Goal: Use online tool/utility: Utilize a website feature to perform a specific function

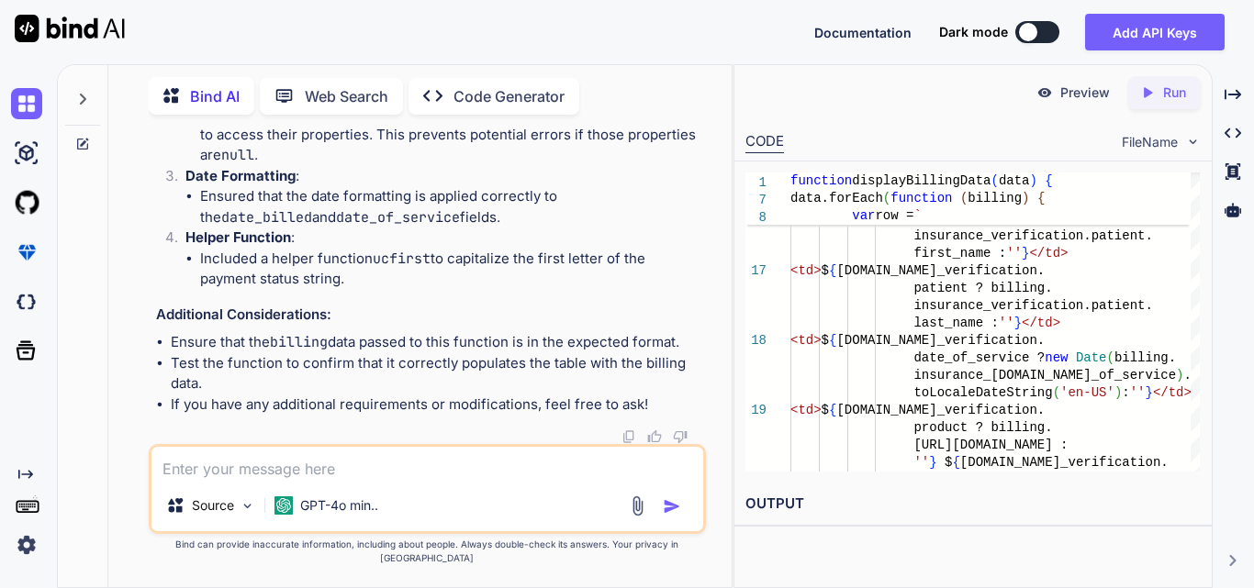
scroll to position [206779, 0]
drag, startPoint x: 212, startPoint y: 268, endPoint x: 496, endPoint y: 305, distance: 286.8
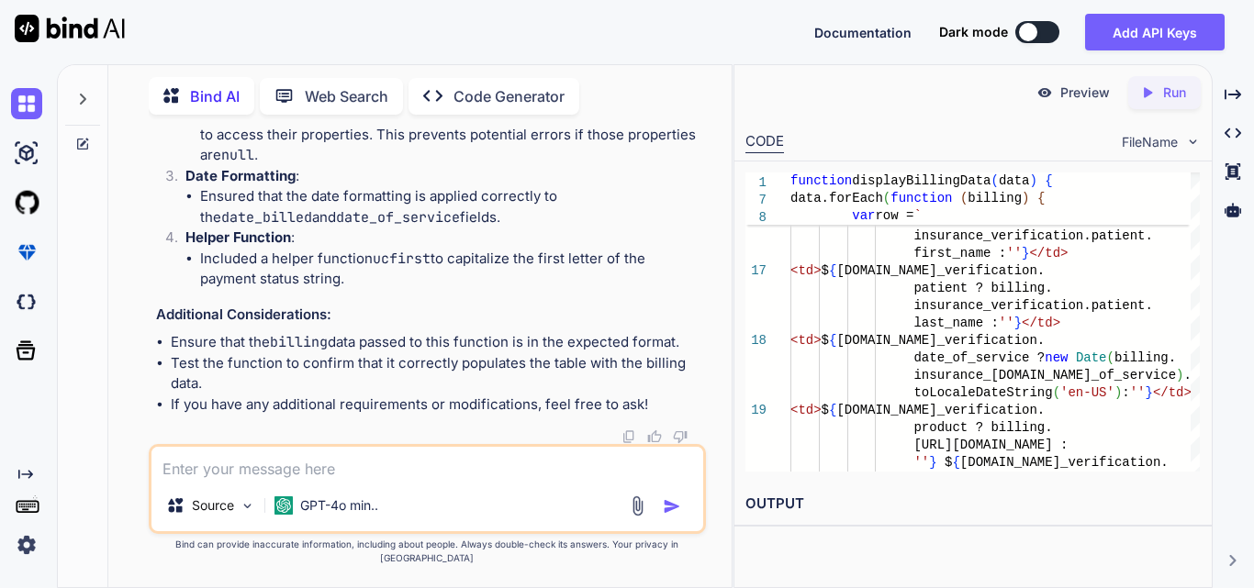
click at [282, 475] on textarea at bounding box center [427, 463] width 552 height 33
paste textarea "// Function to display IVR data in the modal function displayIVRModelData(data)…"
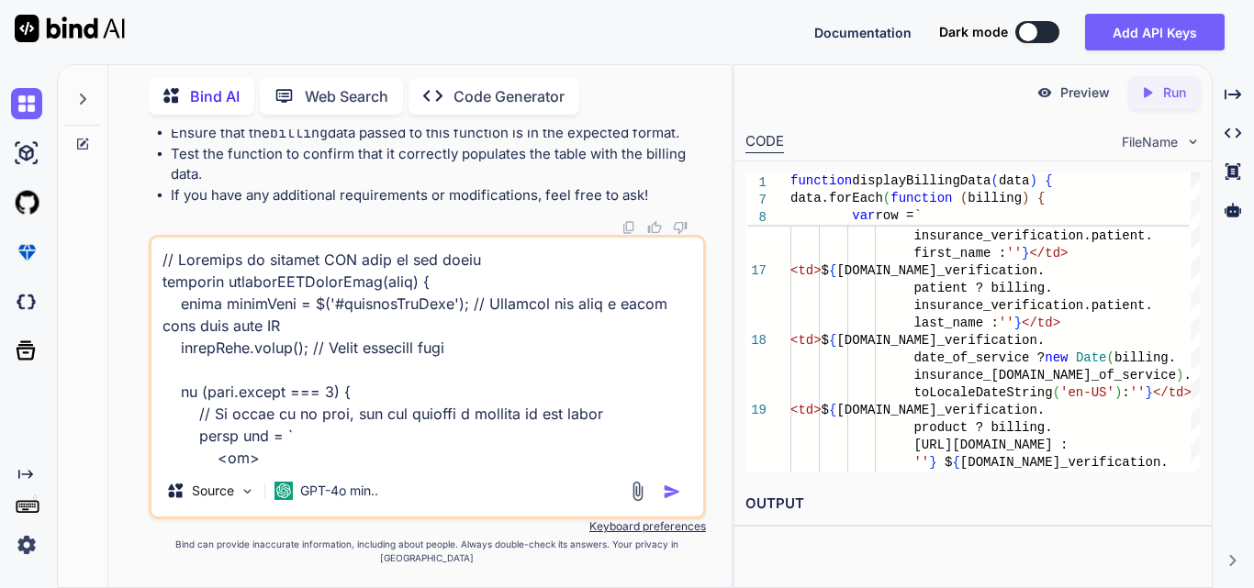
scroll to position [574, 0]
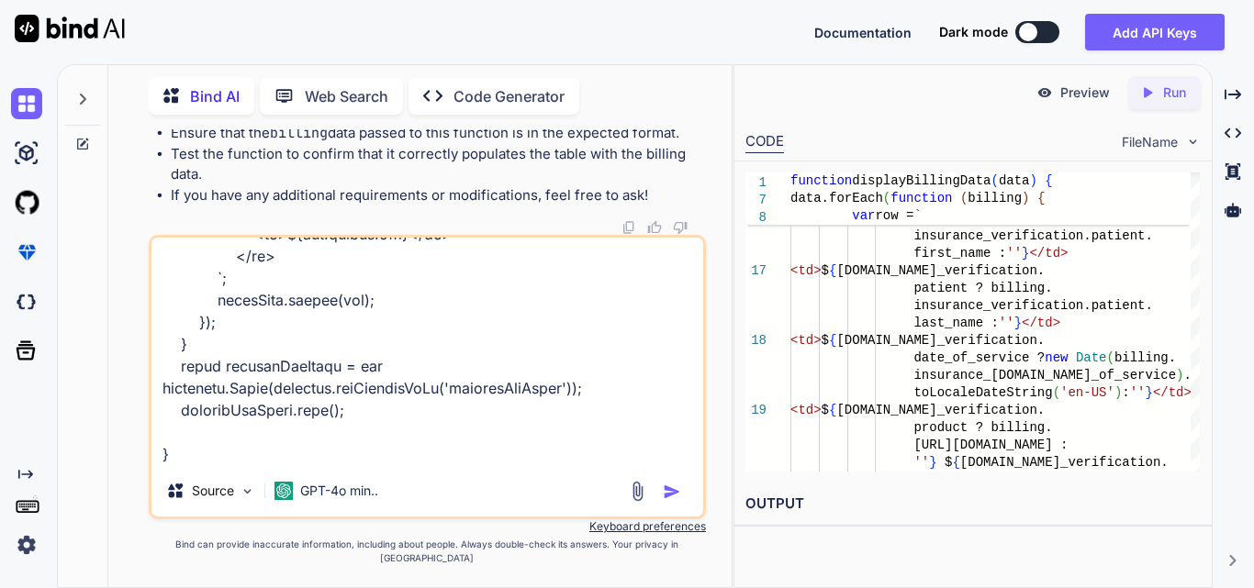
paste textarea "function displayBillingData(data) { console.log(data); var dataTable = $('#bill…"
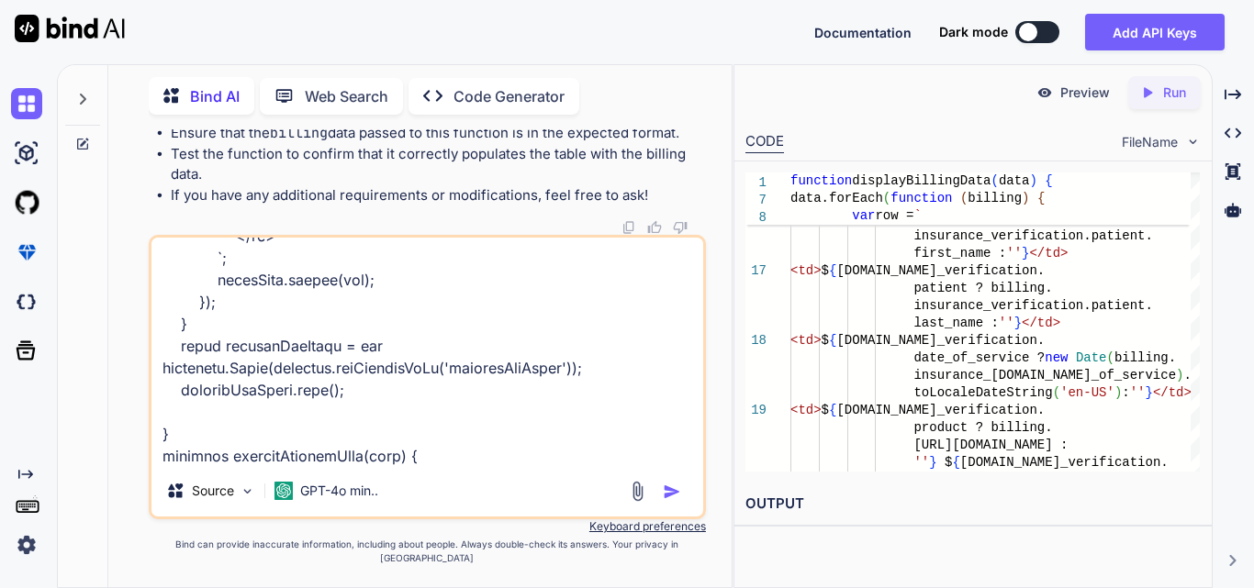
scroll to position [1389, 0]
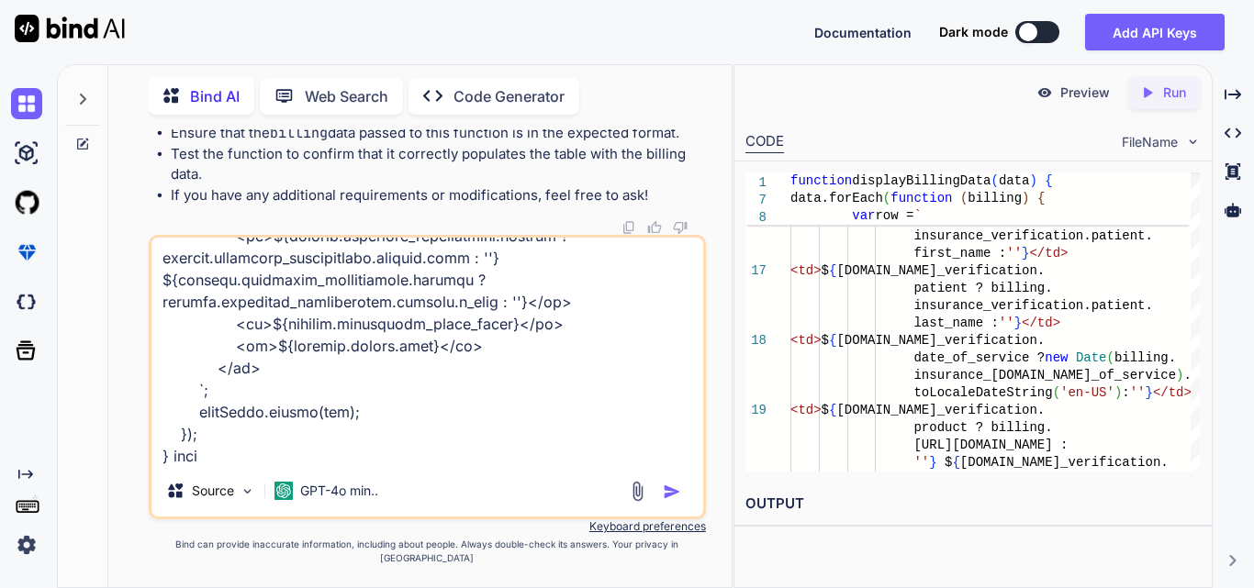
click at [193, 465] on textarea at bounding box center [427, 352] width 552 height 228
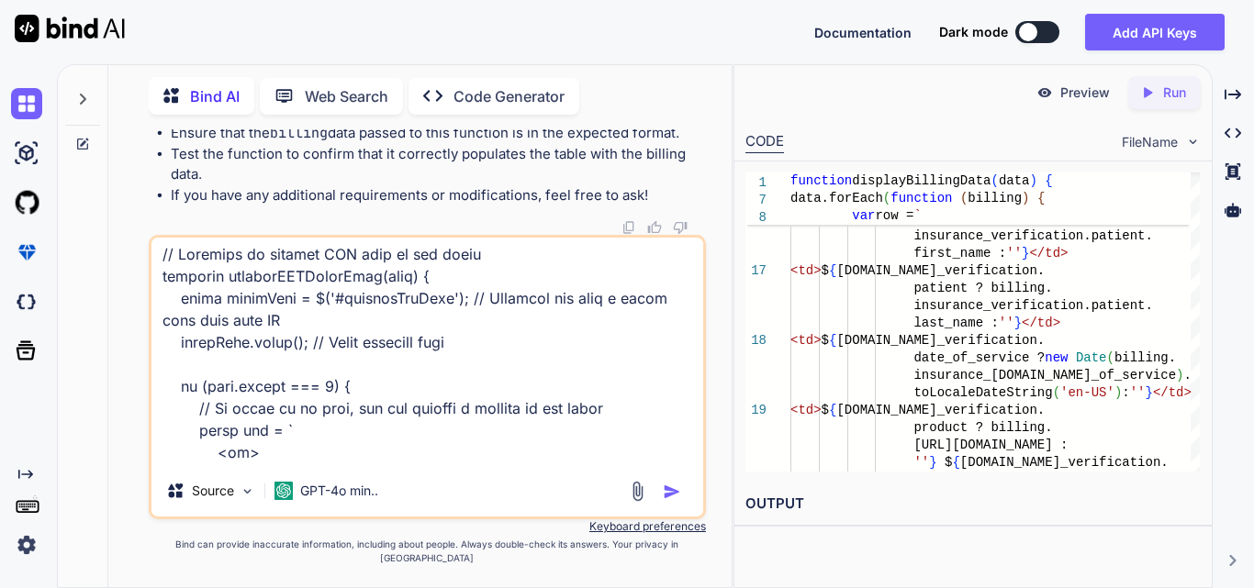
scroll to position [0, 0]
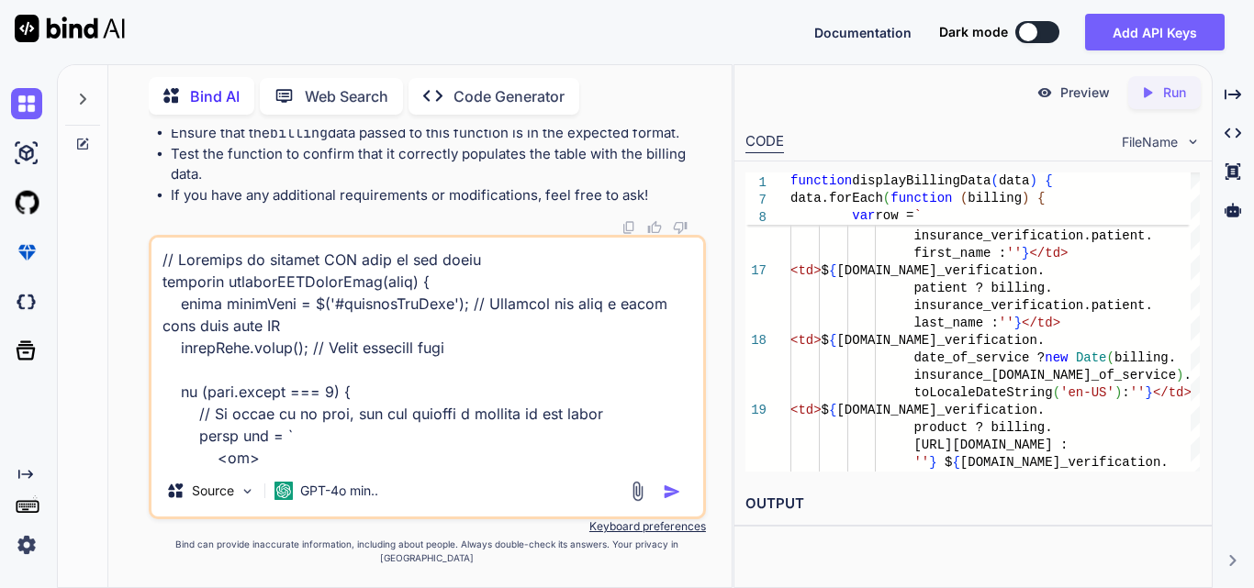
drag, startPoint x: 227, startPoint y: 470, endPoint x: 144, endPoint y: 254, distance: 230.9
click at [144, 254] on div "You Bind AI To handle the date range filtering in your getIvrsForUser method, y…" at bounding box center [427, 358] width 608 height 458
paste textarea "<button id="generateIvrExcelBtn" class="btn filterExcelBtn ms-2"> <svg xmlns="[…"
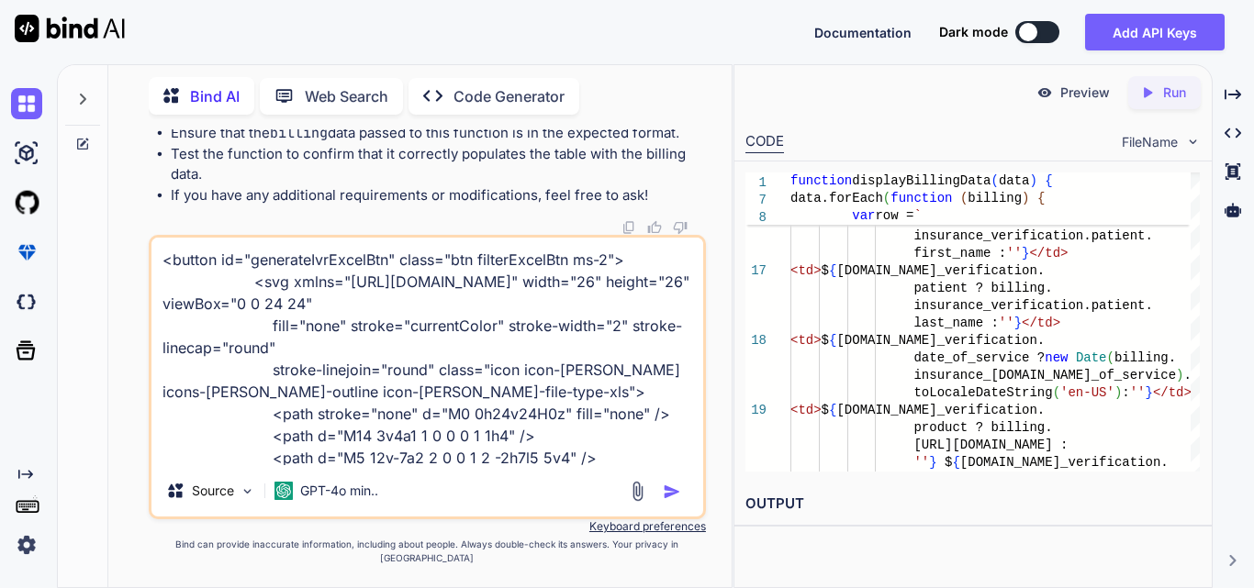
scroll to position [200, 0]
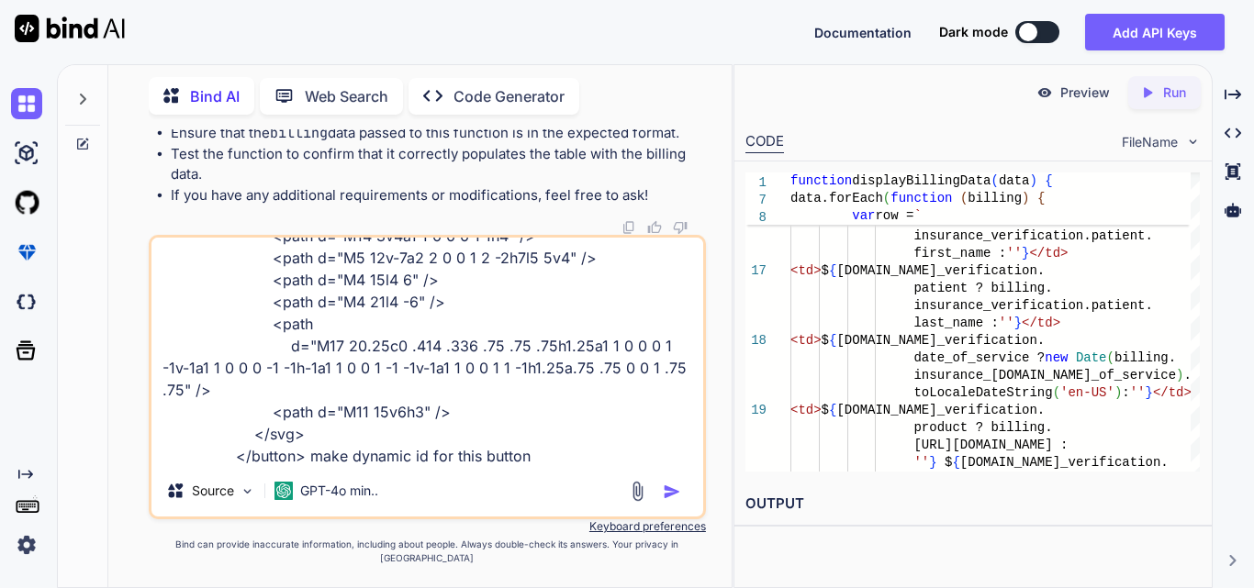
click at [542, 465] on textarea at bounding box center [427, 352] width 552 height 228
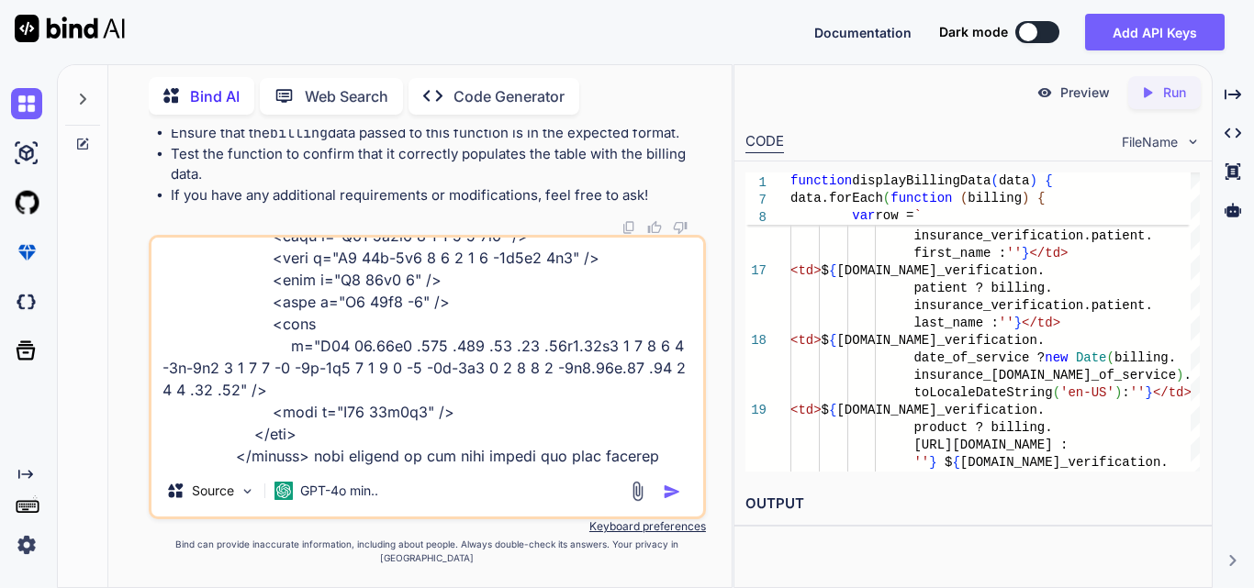
scroll to position [222, 0]
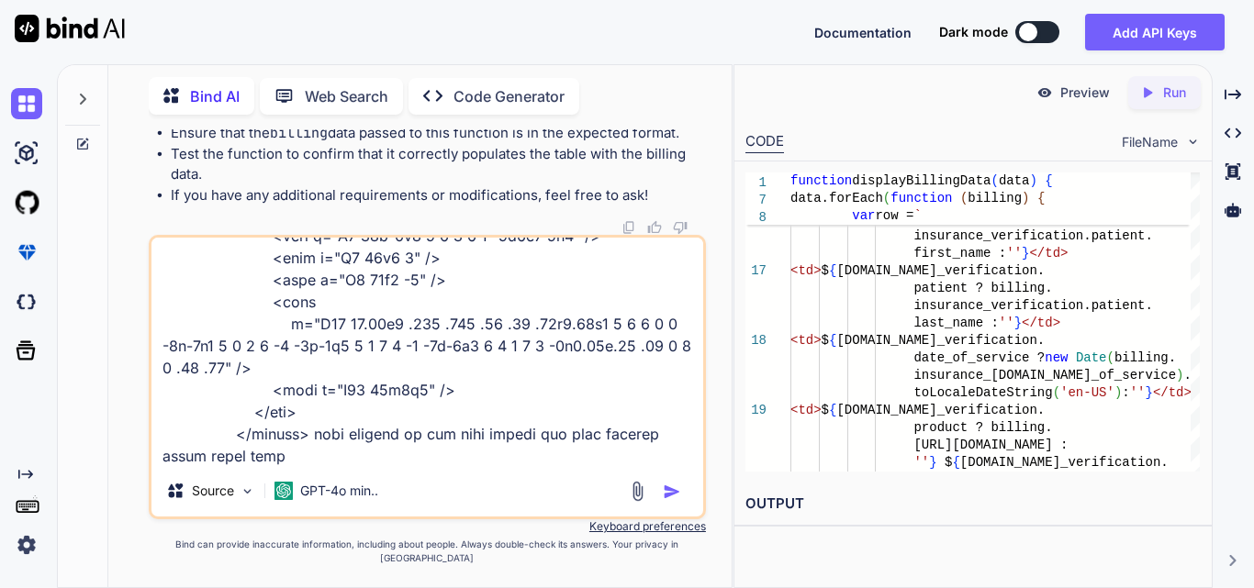
paste textarea "@include('includes.components.export-dynamic-modal', [ 'modalId' => 'dynamicBil…"
type textarea "<button id="generateIvrExcelBtn" class="btn filterExcelBtn ms-2"> <svg xmlns="[…"
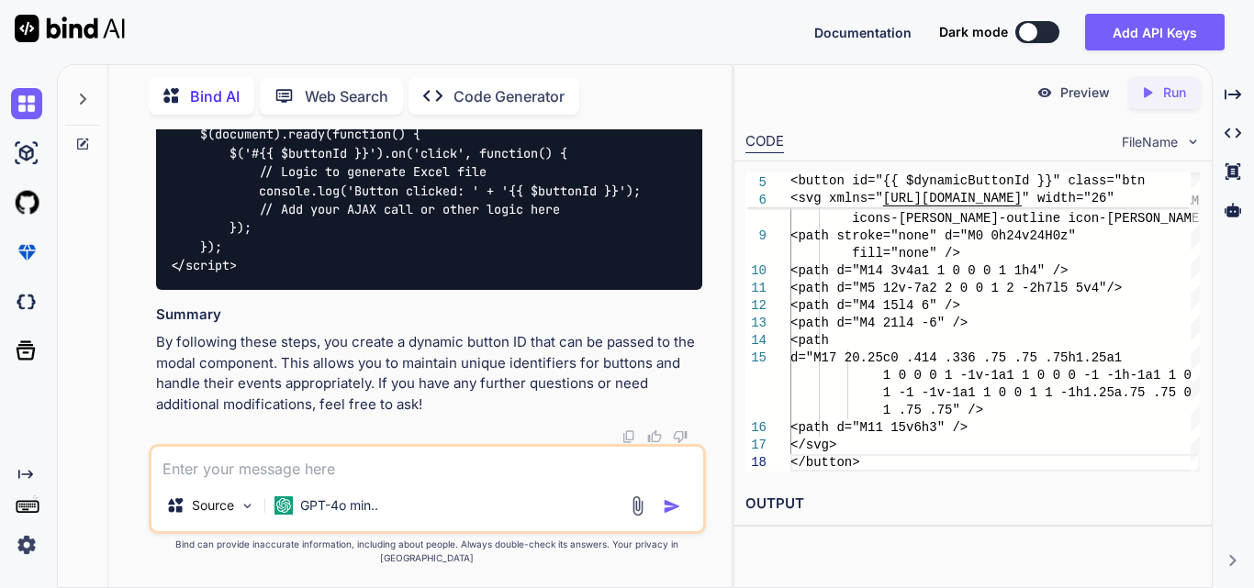
scroll to position [208484, 0]
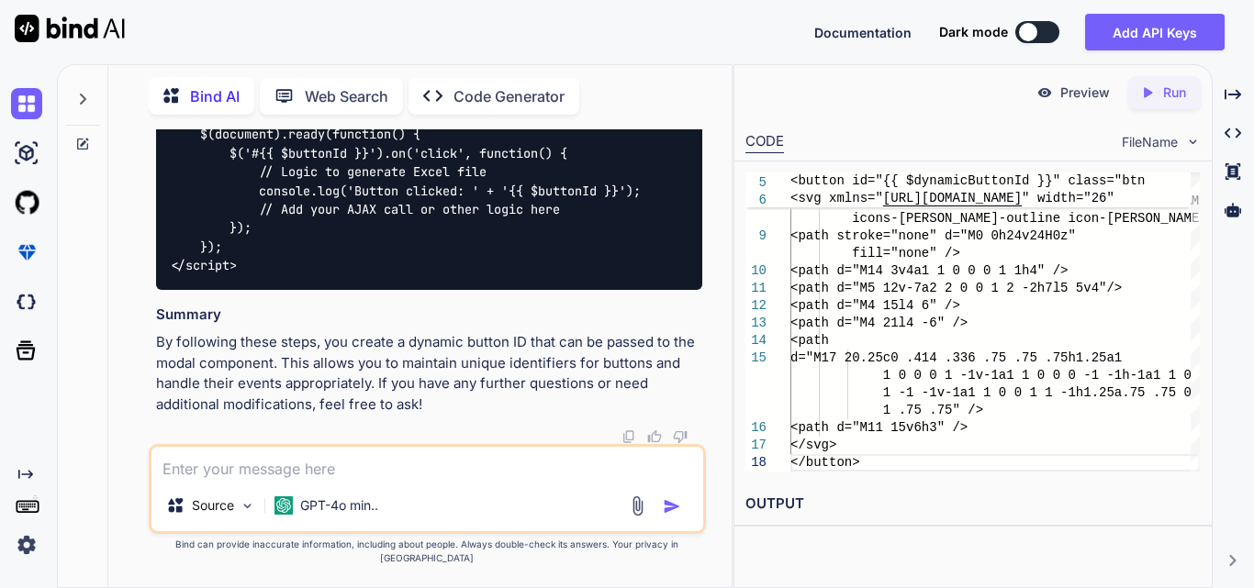
drag, startPoint x: 236, startPoint y: 341, endPoint x: 162, endPoint y: 299, distance: 85.5
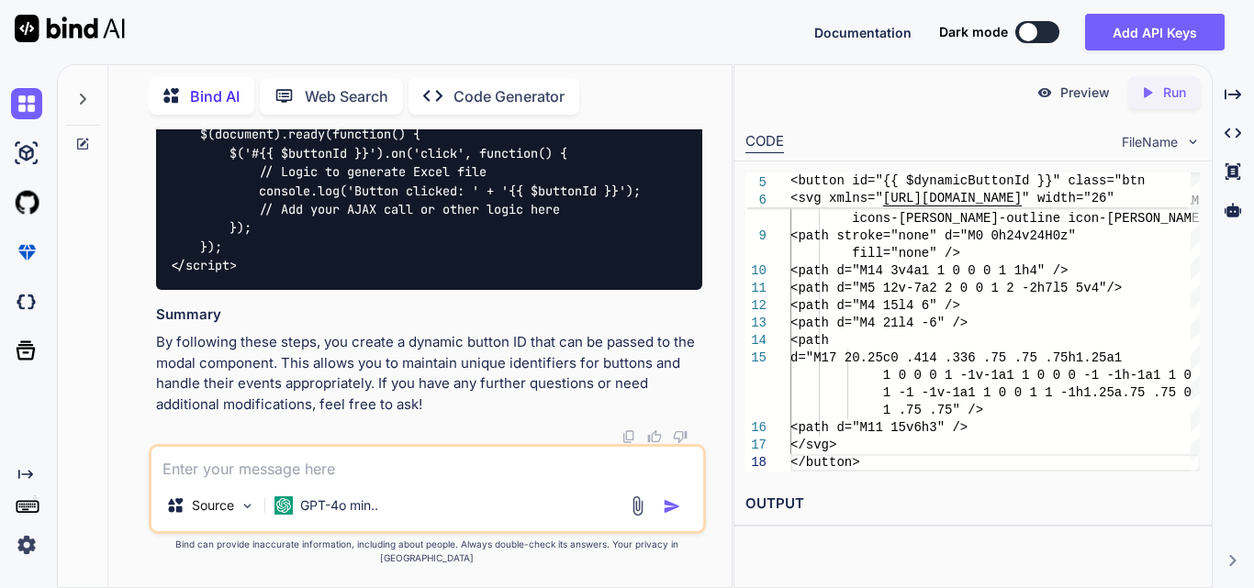
drag, startPoint x: 530, startPoint y: 230, endPoint x: 593, endPoint y: 233, distance: 62.5
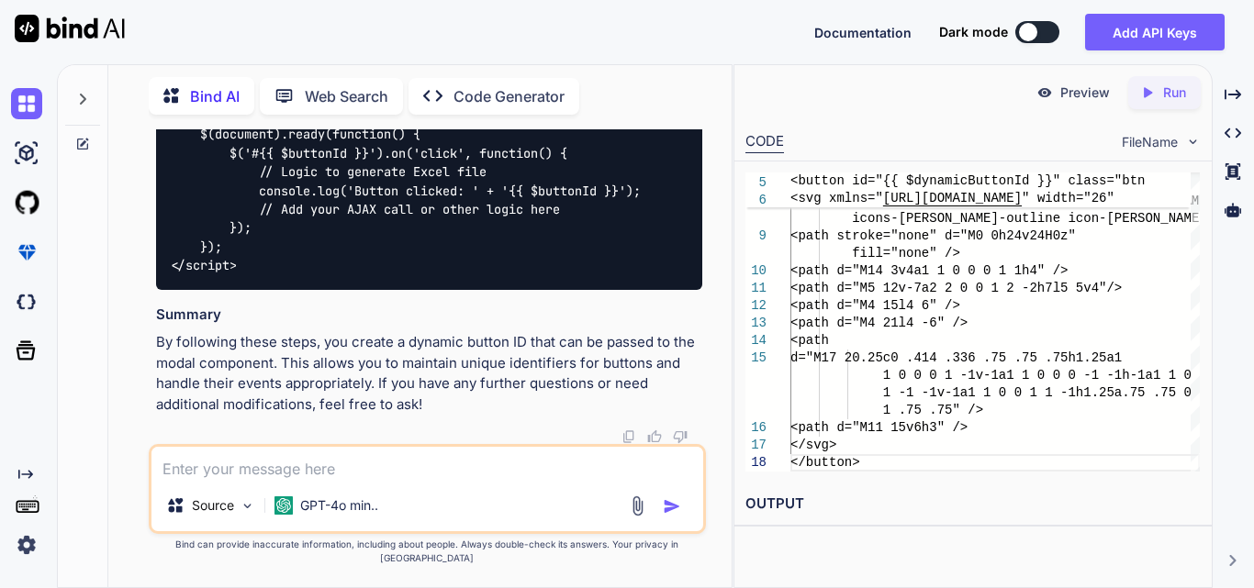
scroll to position [208481, 0]
copy code "generateIvrExcelBtn_"
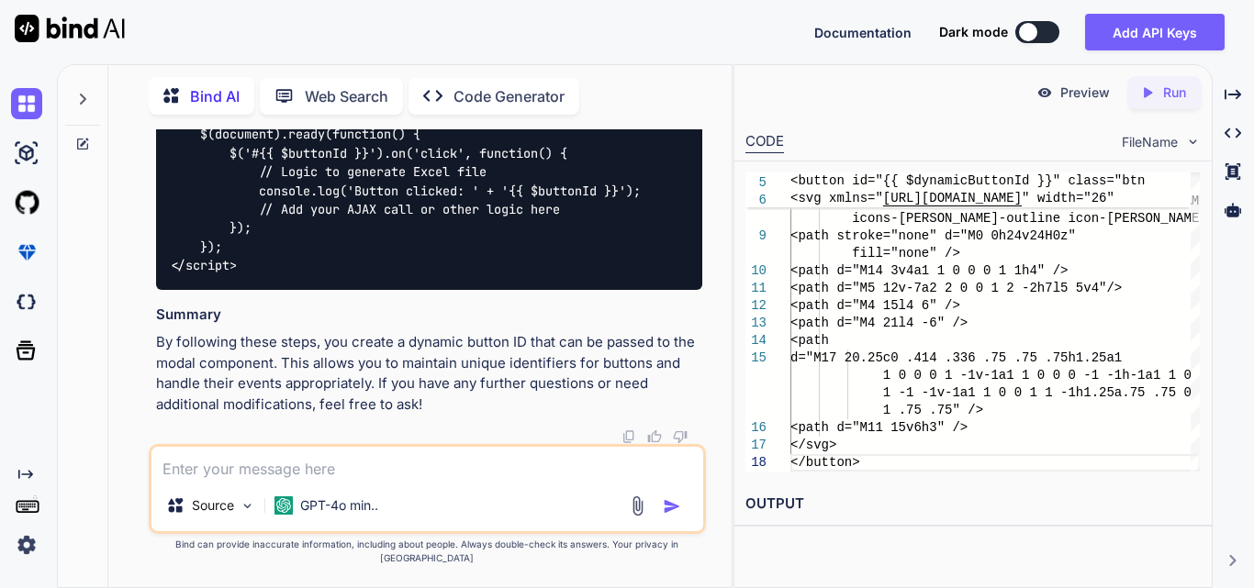
copy code "dynamicButtonId"
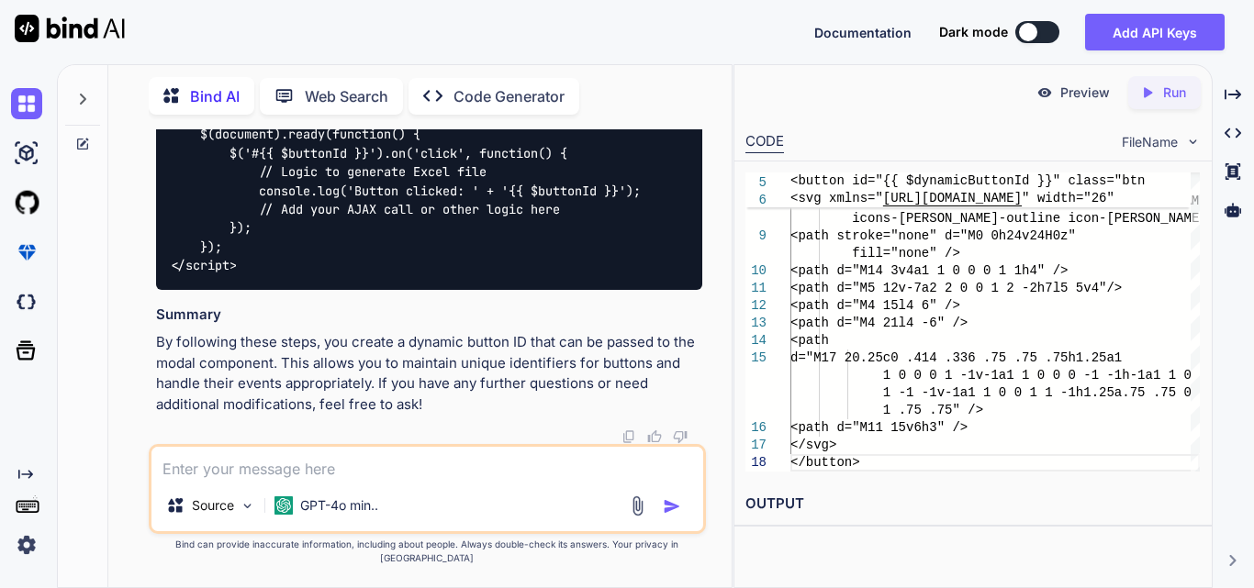
drag, startPoint x: 490, startPoint y: 225, endPoint x: 351, endPoint y: 232, distance: 138.8
copy code "generateIvrExcelBtn"
click at [381, 478] on textarea at bounding box center [427, 463] width 552 height 33
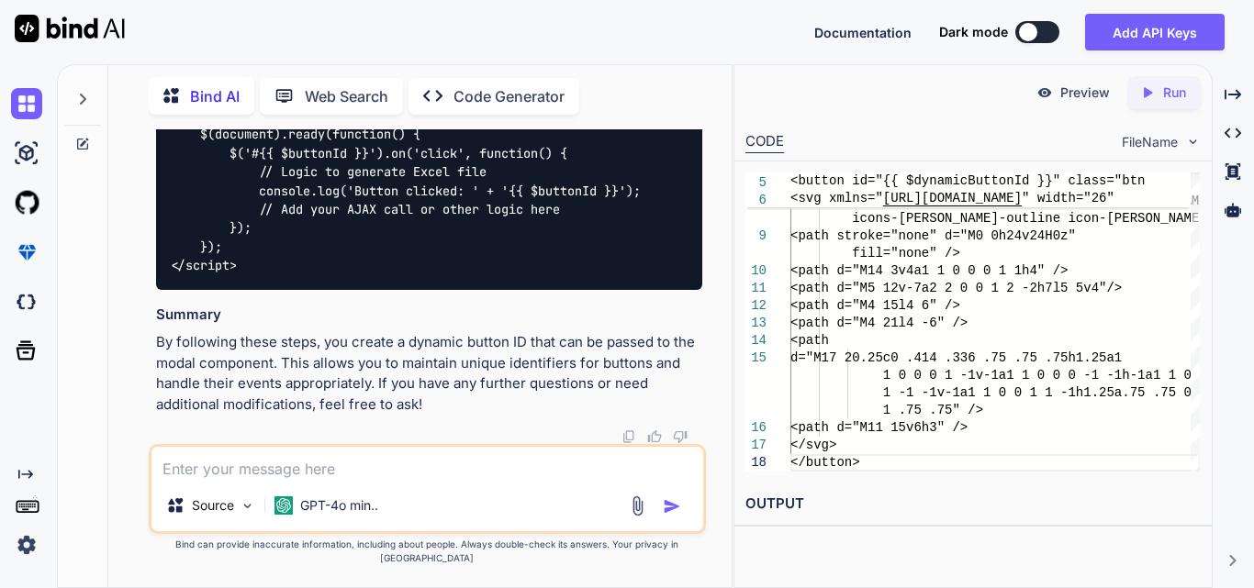
paste textarea "<button id="{{ $dynamicButtonId ?? 'generateExcelBtn' }}" class="btn filterExce…"
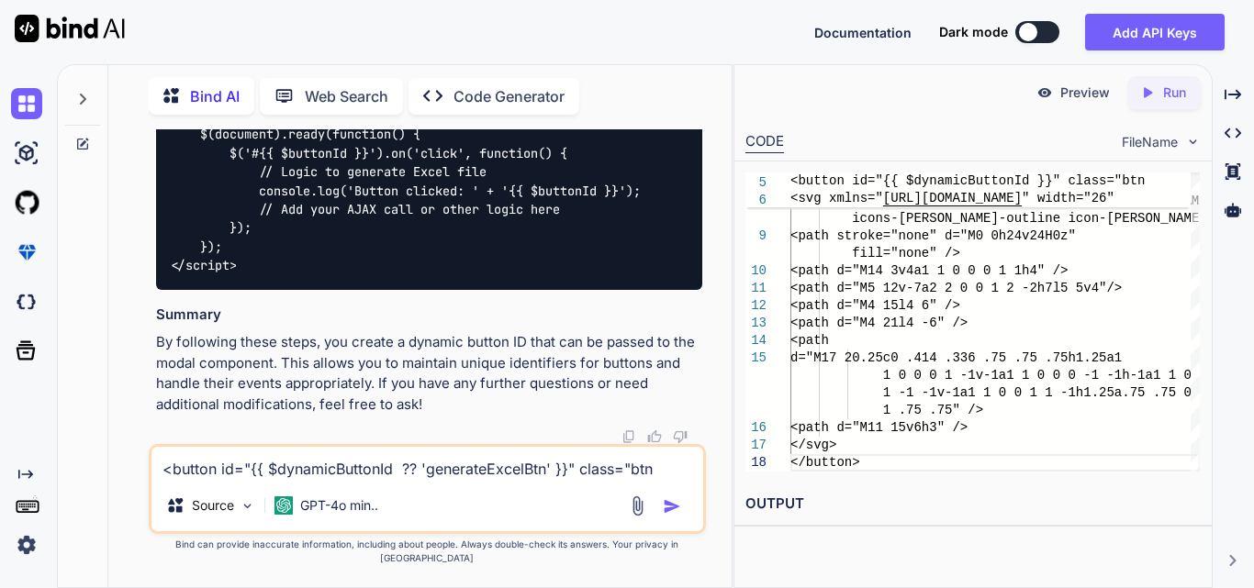
scroll to position [222, 0]
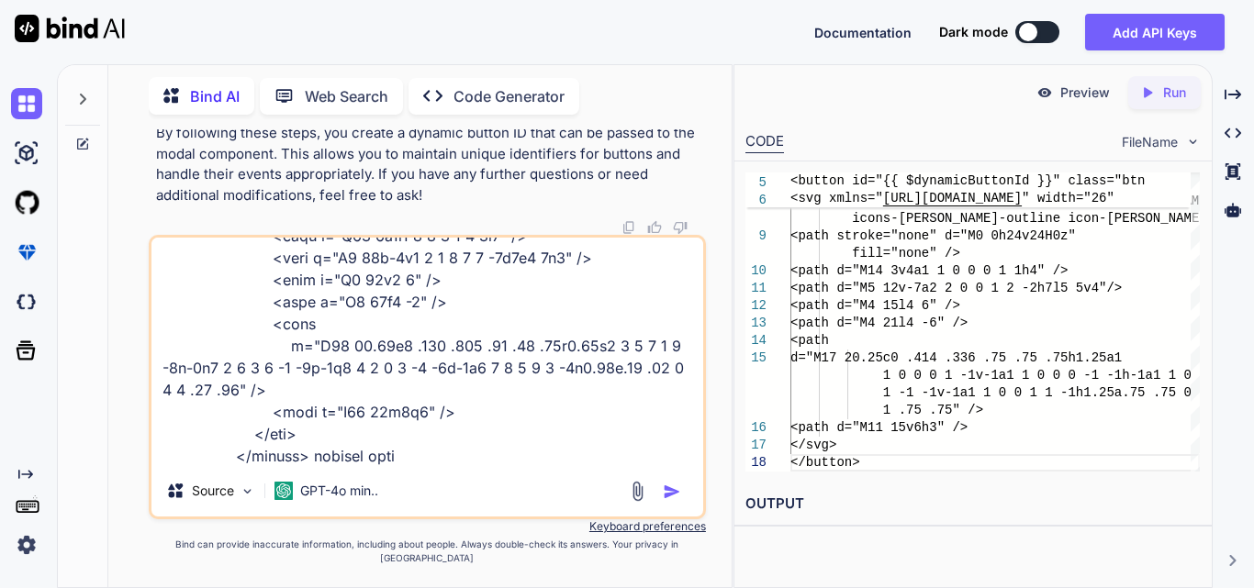
type textarea "<button id="{{ $dynamicButtonId ?? 'generateExcelBtn' }}" class="btn filterExce…"
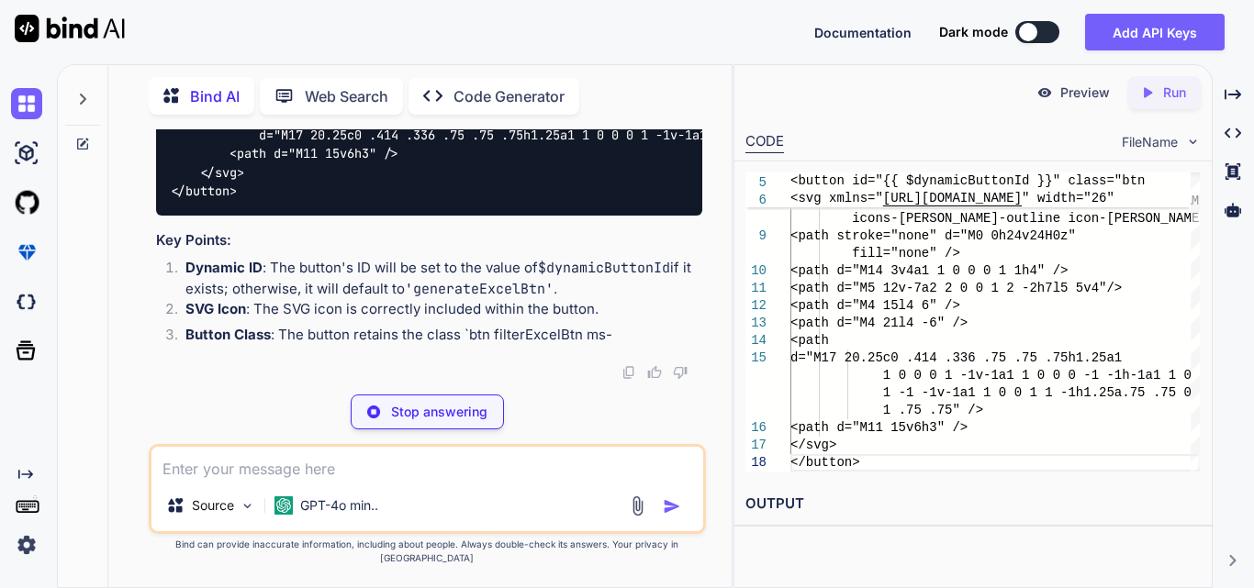
scroll to position [210580, 0]
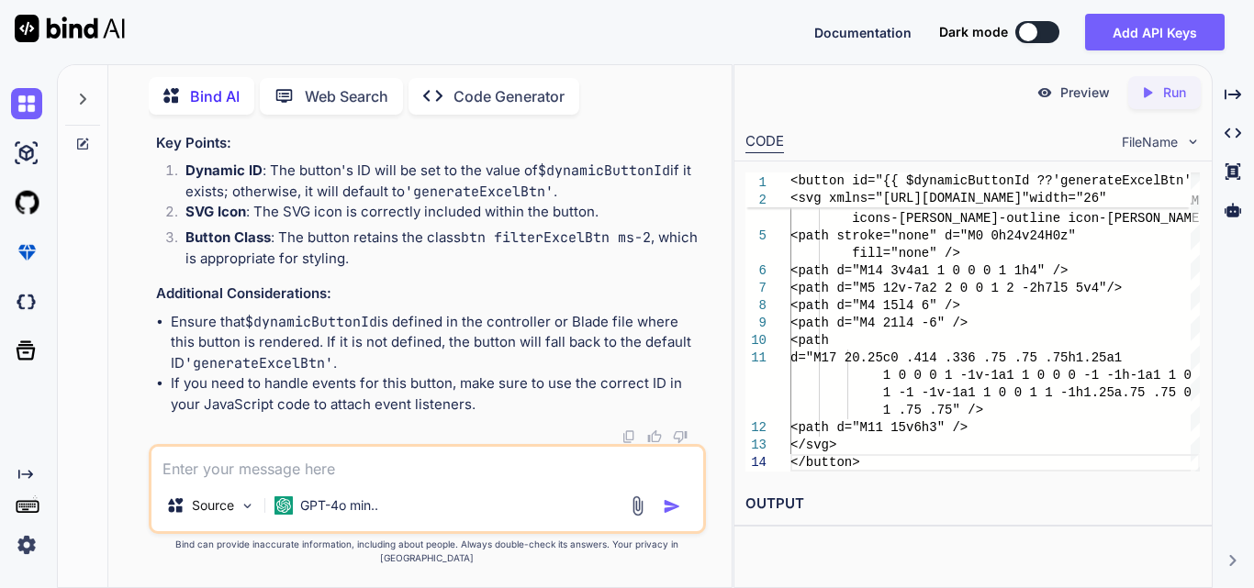
click at [300, 467] on textarea at bounding box center [427, 463] width 552 height 33
paste textarea "@include('includes.components.export-dynamic-modal', [ 'modalId' => 'dynamicIvr…"
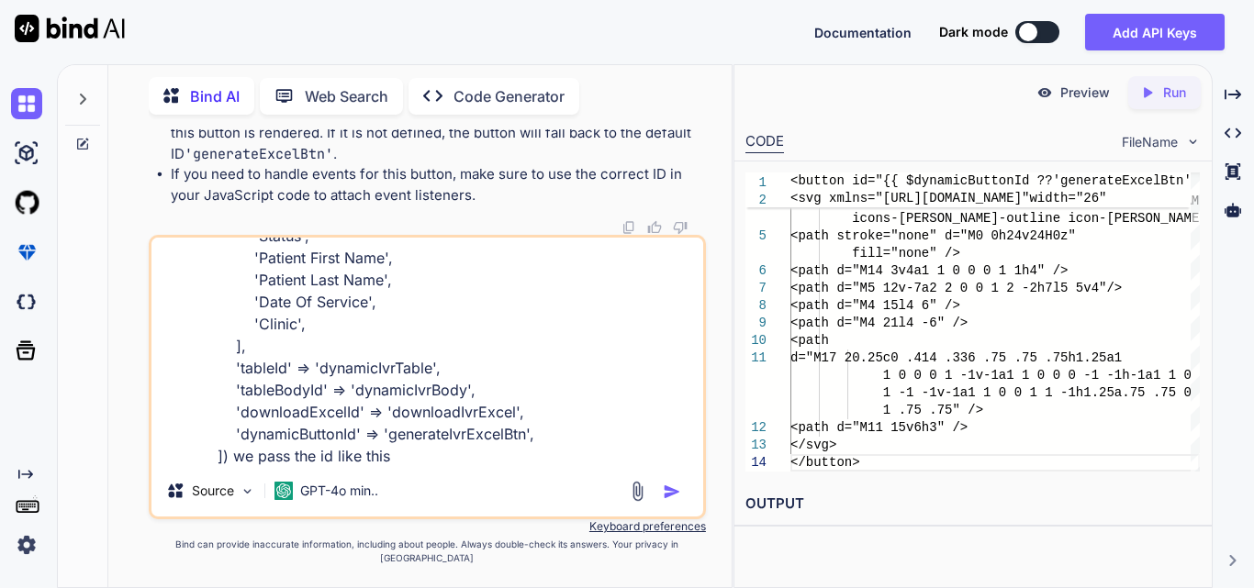
scroll to position [210488, 0]
type textarea "@include('includes.components.export-dynamic-modal', [ 'modalId' => 'dynamicIvr…"
click at [673, 501] on img "button" at bounding box center [672, 492] width 18 height 18
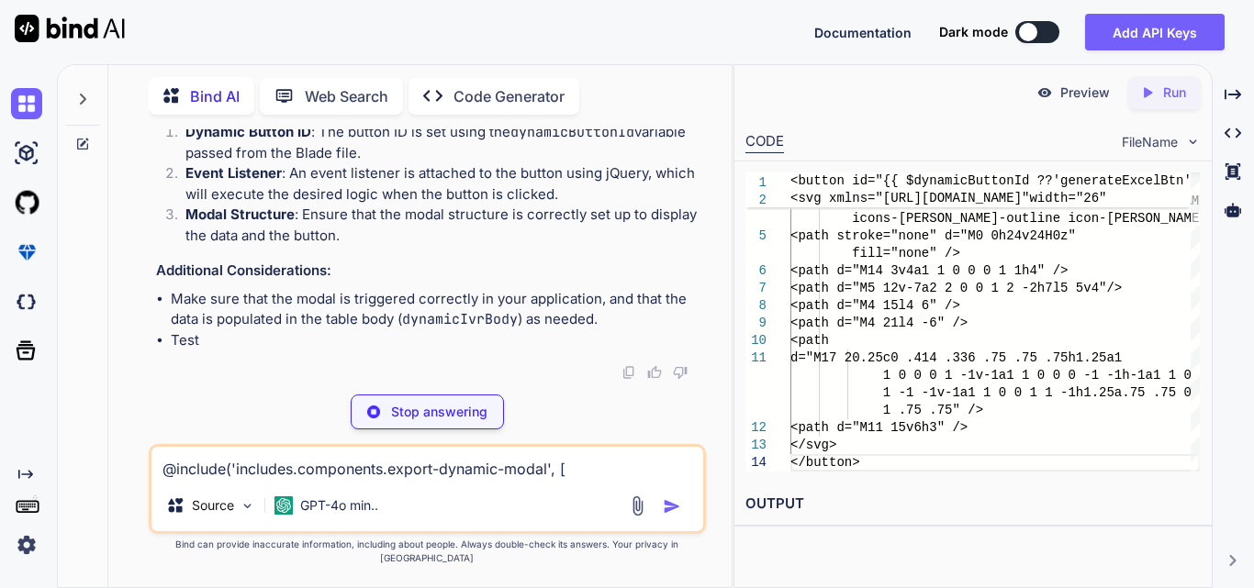
scroll to position [212245, 0]
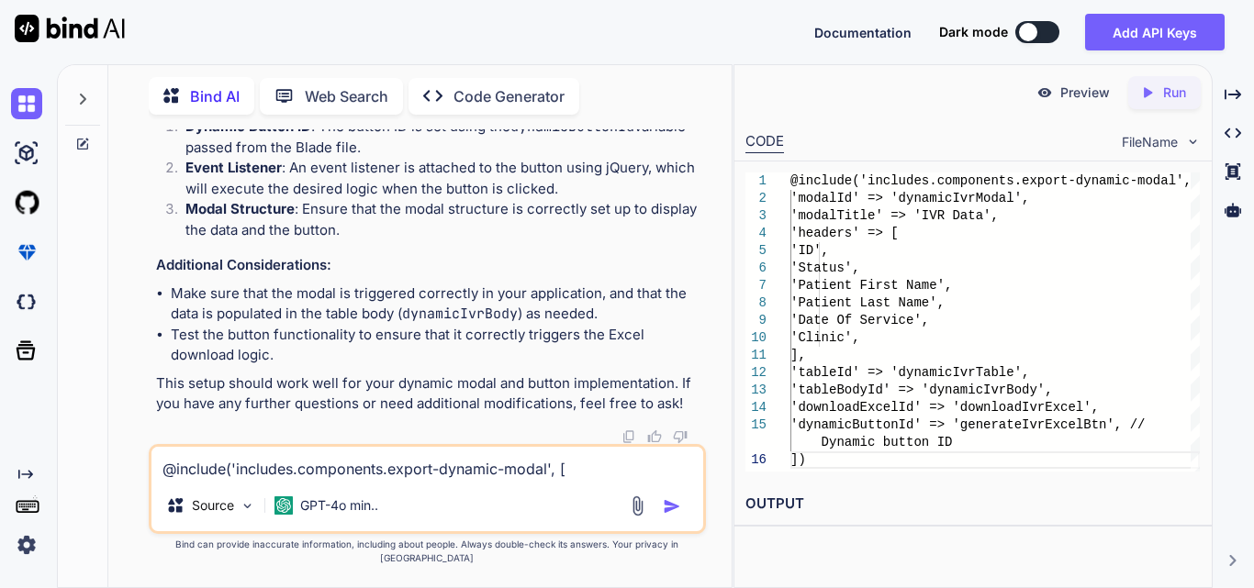
click at [351, 475] on textarea "@include('includes.components.export-dynamic-modal', [ 'modalId' => 'dynamicIvr…" at bounding box center [427, 463] width 552 height 33
paste textarea "${[DOMAIN_NAME]_billed ? new Date([DOMAIN_NAME]_billed).toLocaleDateString('en-…"
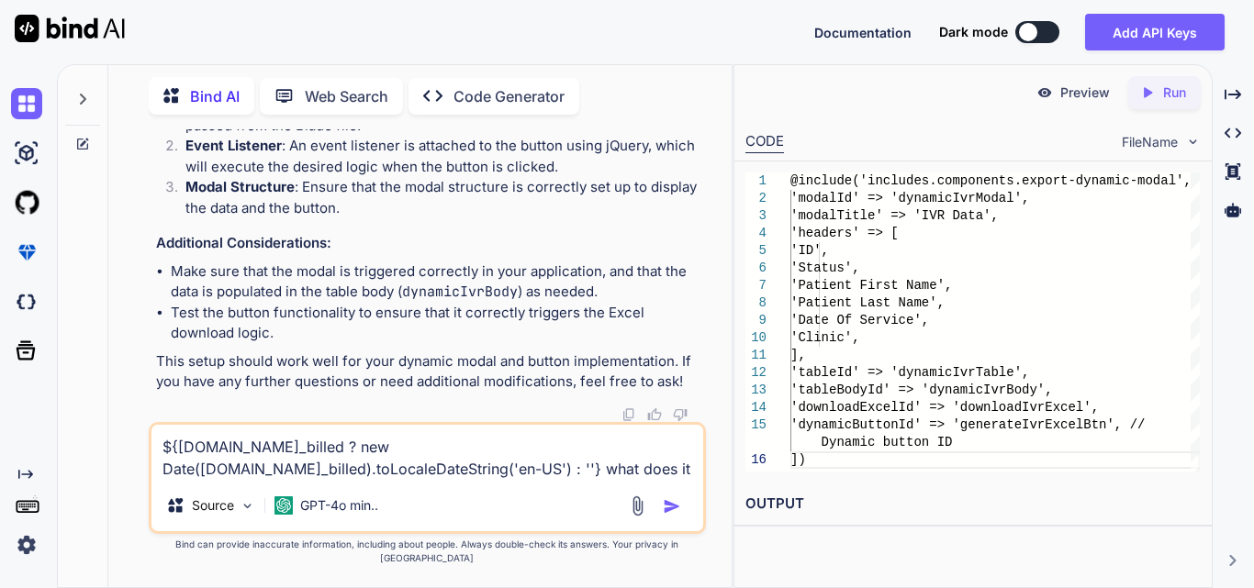
type textarea "${[DOMAIN_NAME]_billed ? new Date([DOMAIN_NAME]_billed).toLocaleDateString('en-…"
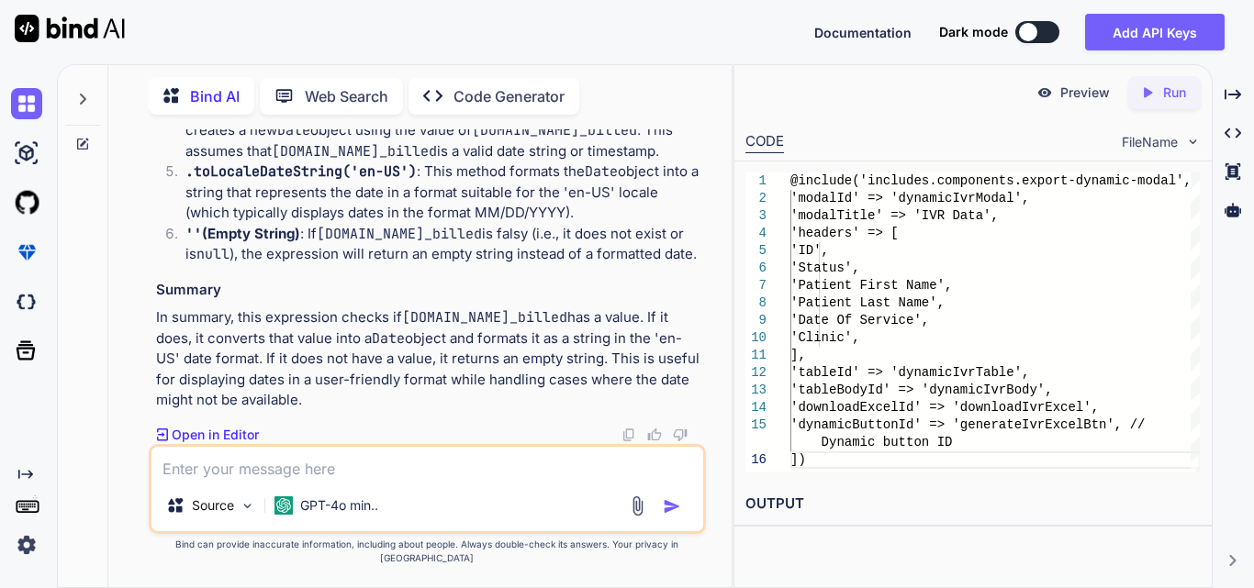
scroll to position [213084, 0]
drag, startPoint x: 217, startPoint y: 313, endPoint x: 405, endPoint y: 313, distance: 188.1
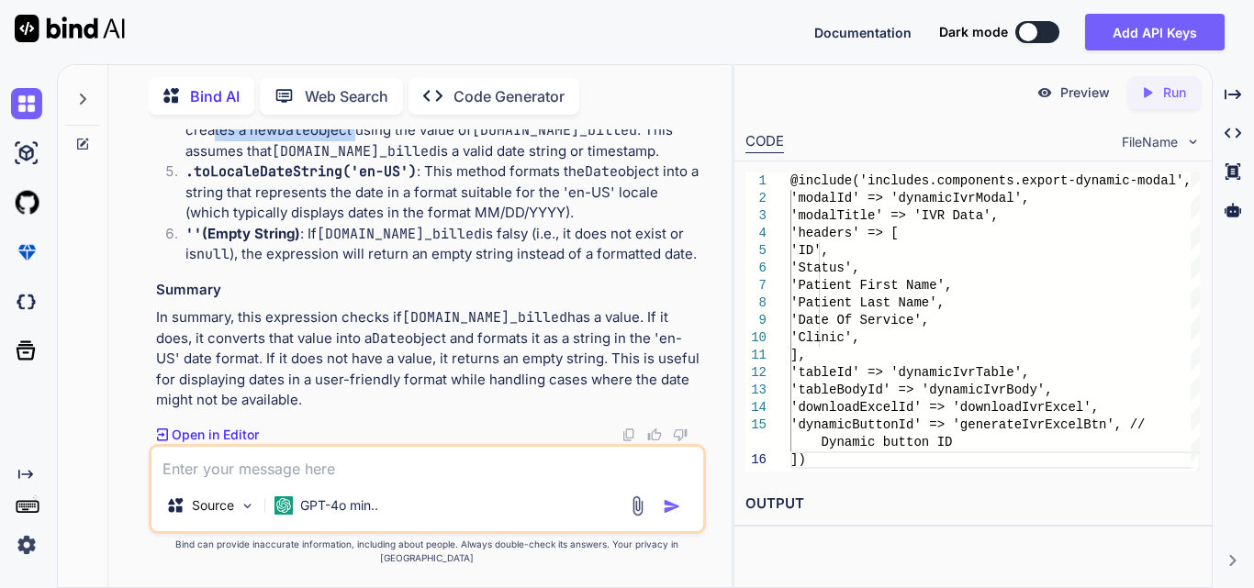
drag, startPoint x: 204, startPoint y: 331, endPoint x: 356, endPoint y: 331, distance: 152.3
click at [356, 162] on p "new Date([DOMAIN_NAME]_billed) : If [DOMAIN_NAME]_billed is truthy, this create…" at bounding box center [443, 131] width 517 height 62
click at [397, 162] on p "new Date([DOMAIN_NAME]_billed) : If [DOMAIN_NAME]_billed is truthy, this create…" at bounding box center [443, 131] width 517 height 62
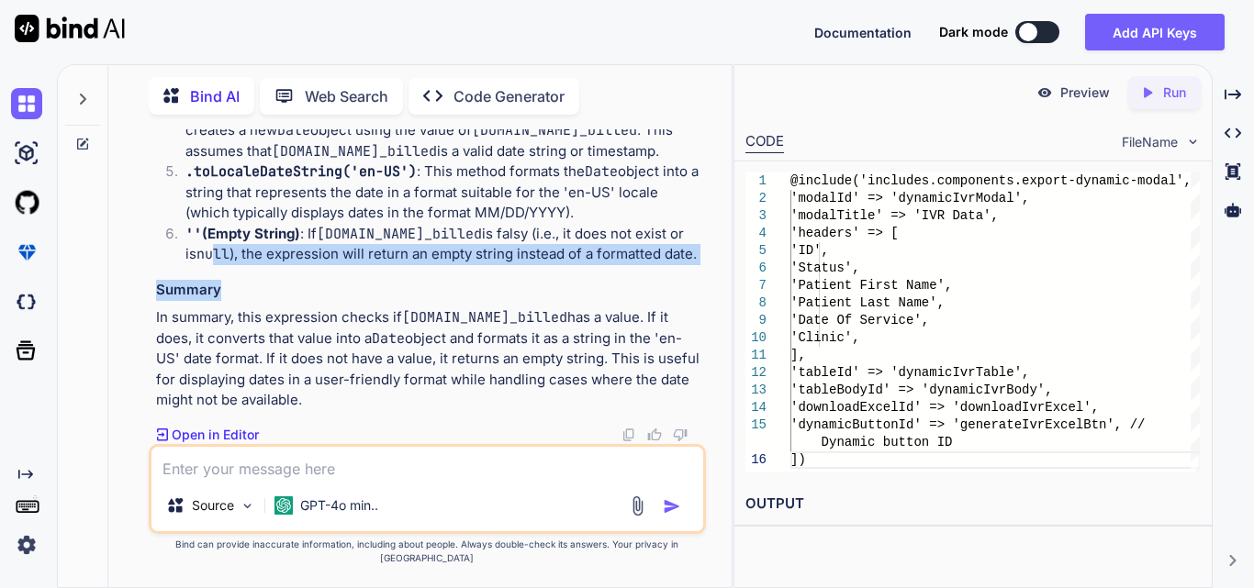
drag, startPoint x: 200, startPoint y: 362, endPoint x: 475, endPoint y: 376, distance: 275.7
click at [475, 376] on div "The expression ${[DOMAIN_NAME]_billed ? new Date([DOMAIN_NAME]_billed).toLocale…" at bounding box center [429, 109] width 546 height 604
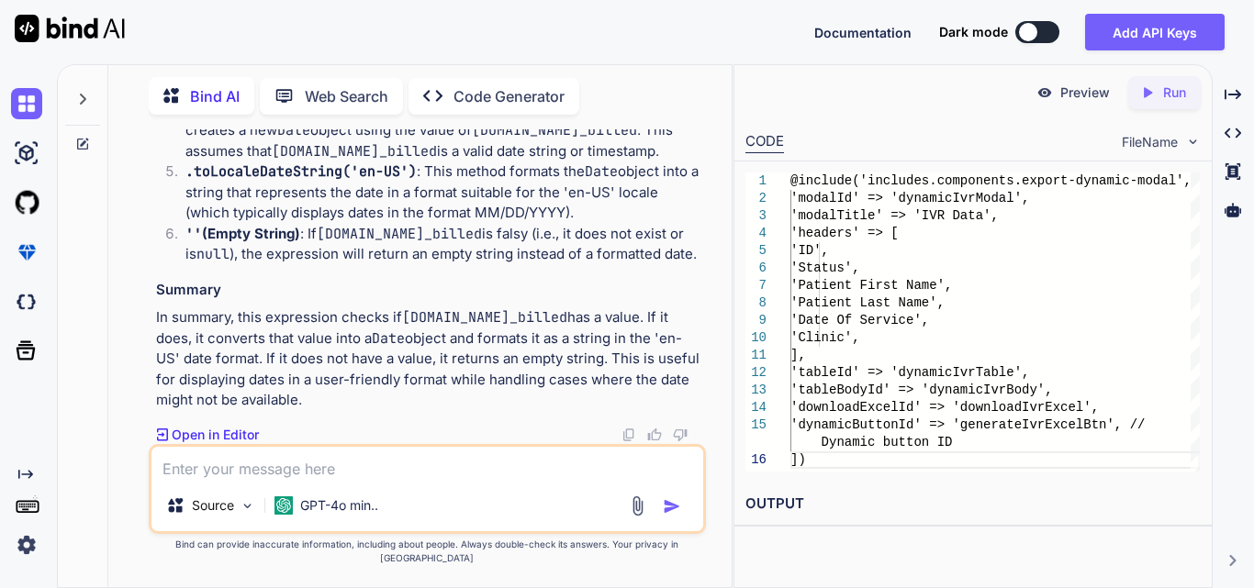
click at [300, 474] on textarea at bounding box center [427, 463] width 552 height 33
paste textarea "// Function to display IVR data in the modal function displayBillingModelData(d…"
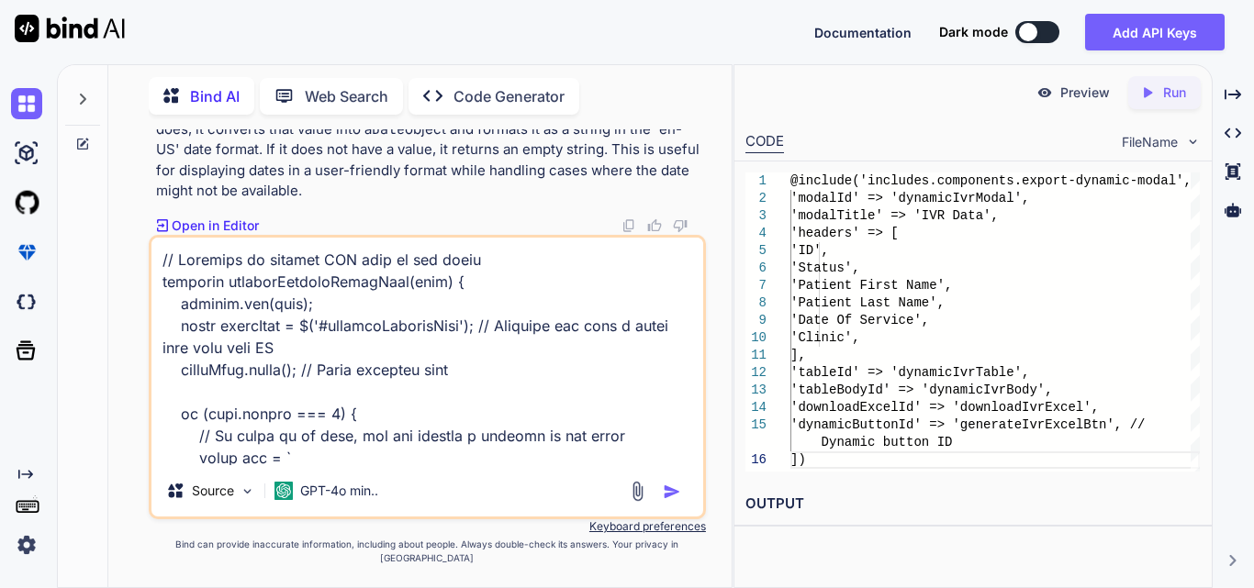
scroll to position [751, 0]
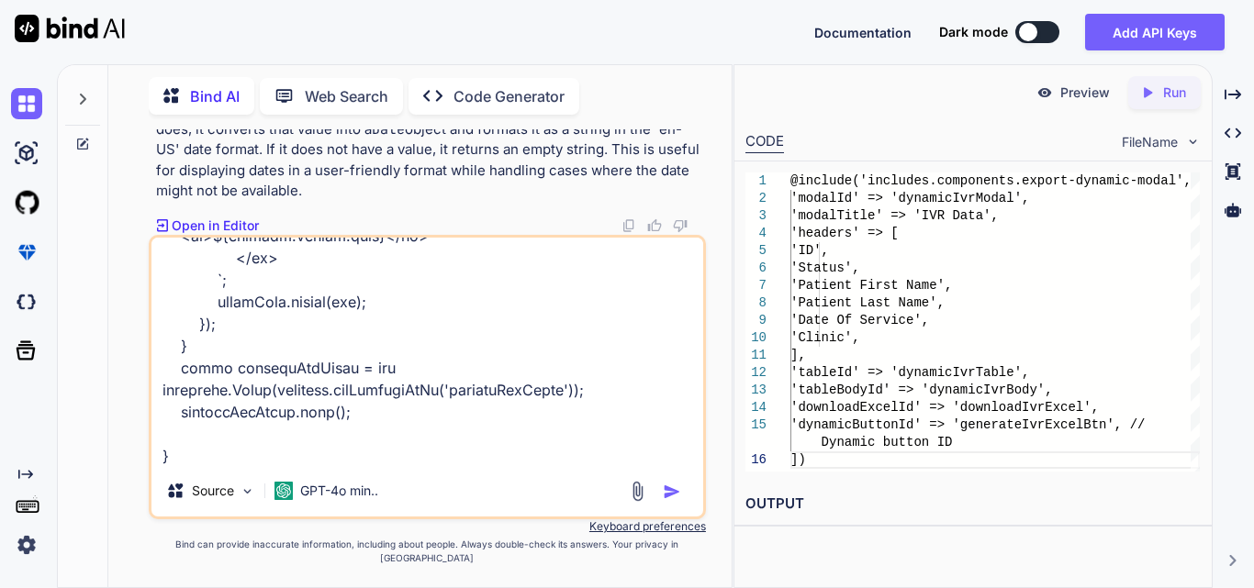
type textarea "// Function to display IVR data in the modal function displayBillingModelData(d…"
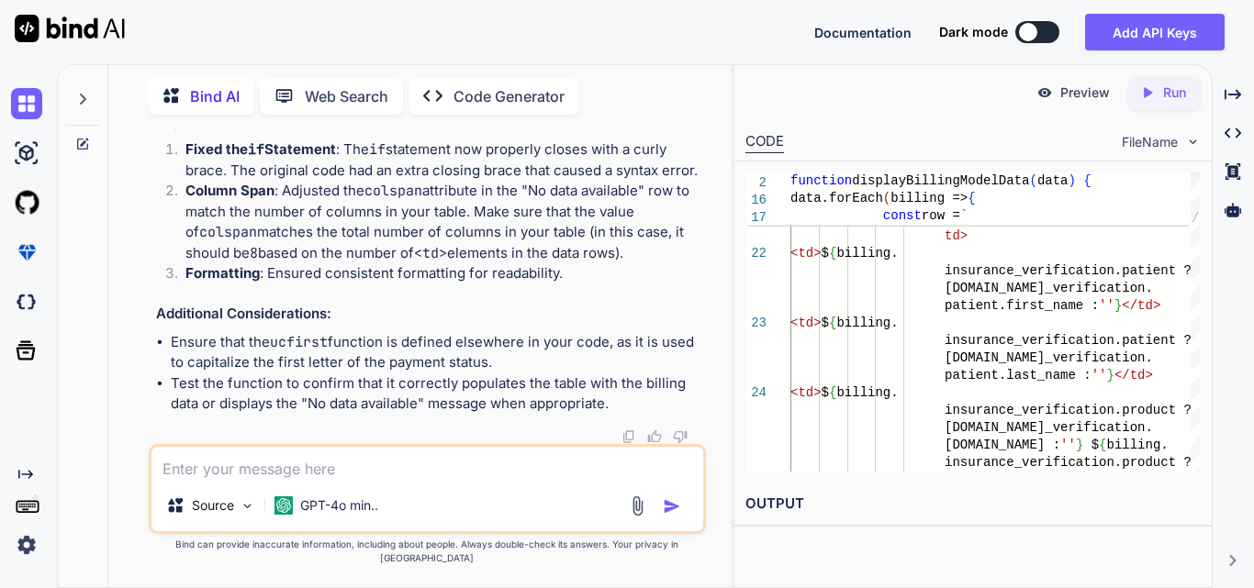
scroll to position [214243, 0]
click at [371, 480] on textarea at bounding box center [427, 463] width 552 height 33
paste textarea "modal.js:77 Uncaught TypeError: Cannot read properties of null (reading 'queryS…"
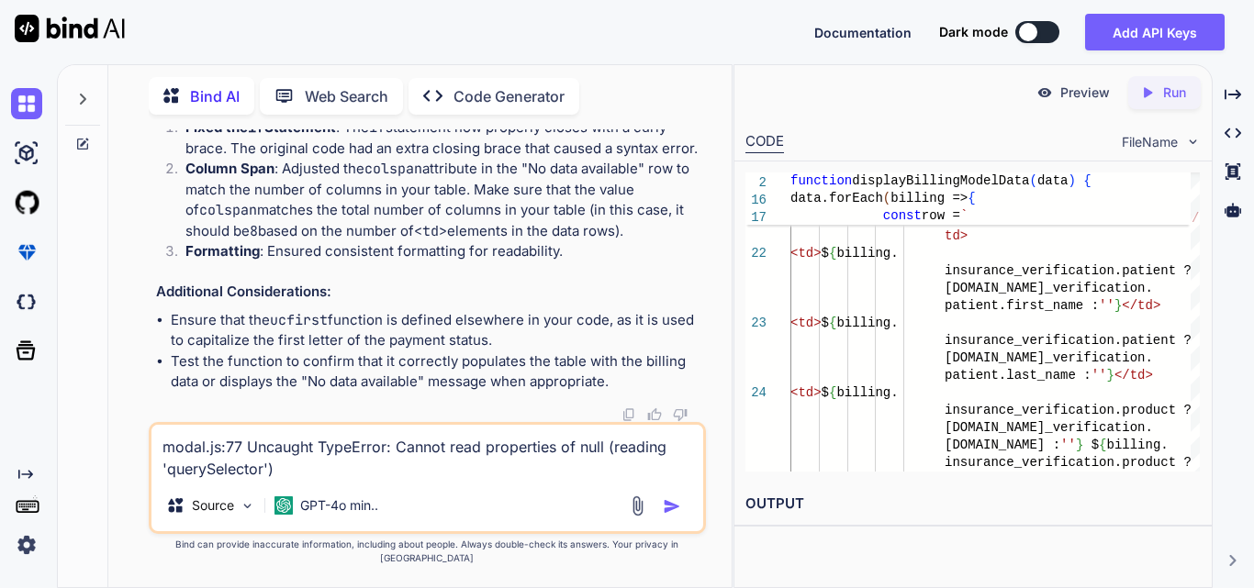
type textarea "modal.js:77 Uncaught TypeError: Cannot read properties of null (reading 'queryS…"
click at [668, 516] on img "button" at bounding box center [672, 506] width 18 height 18
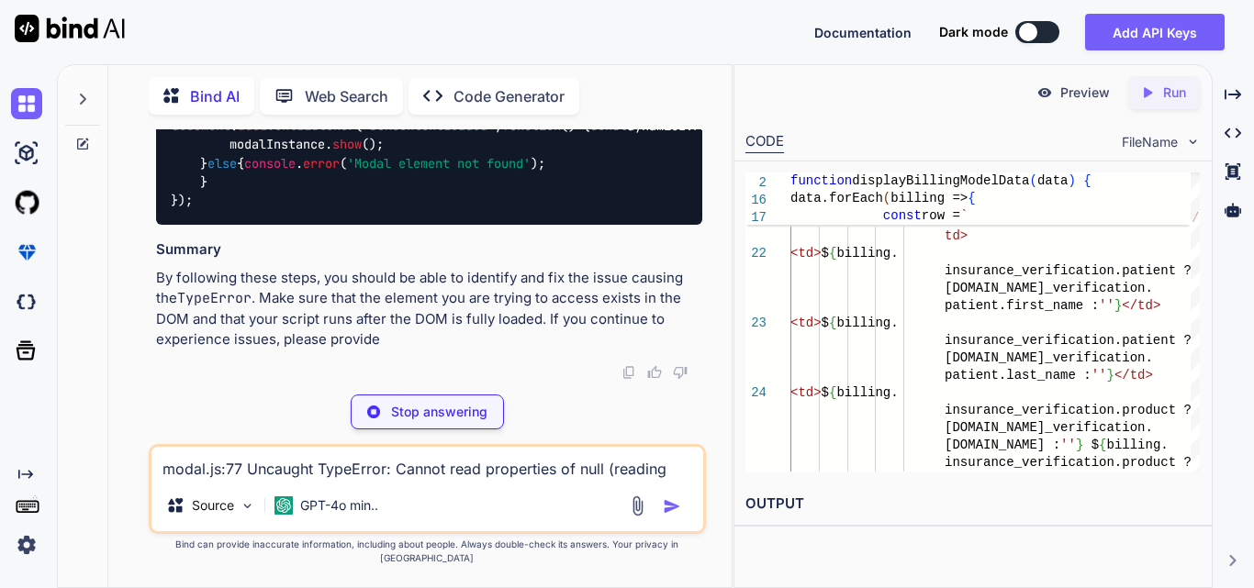
scroll to position [215947, 0]
